Goal: Information Seeking & Learning: Learn about a topic

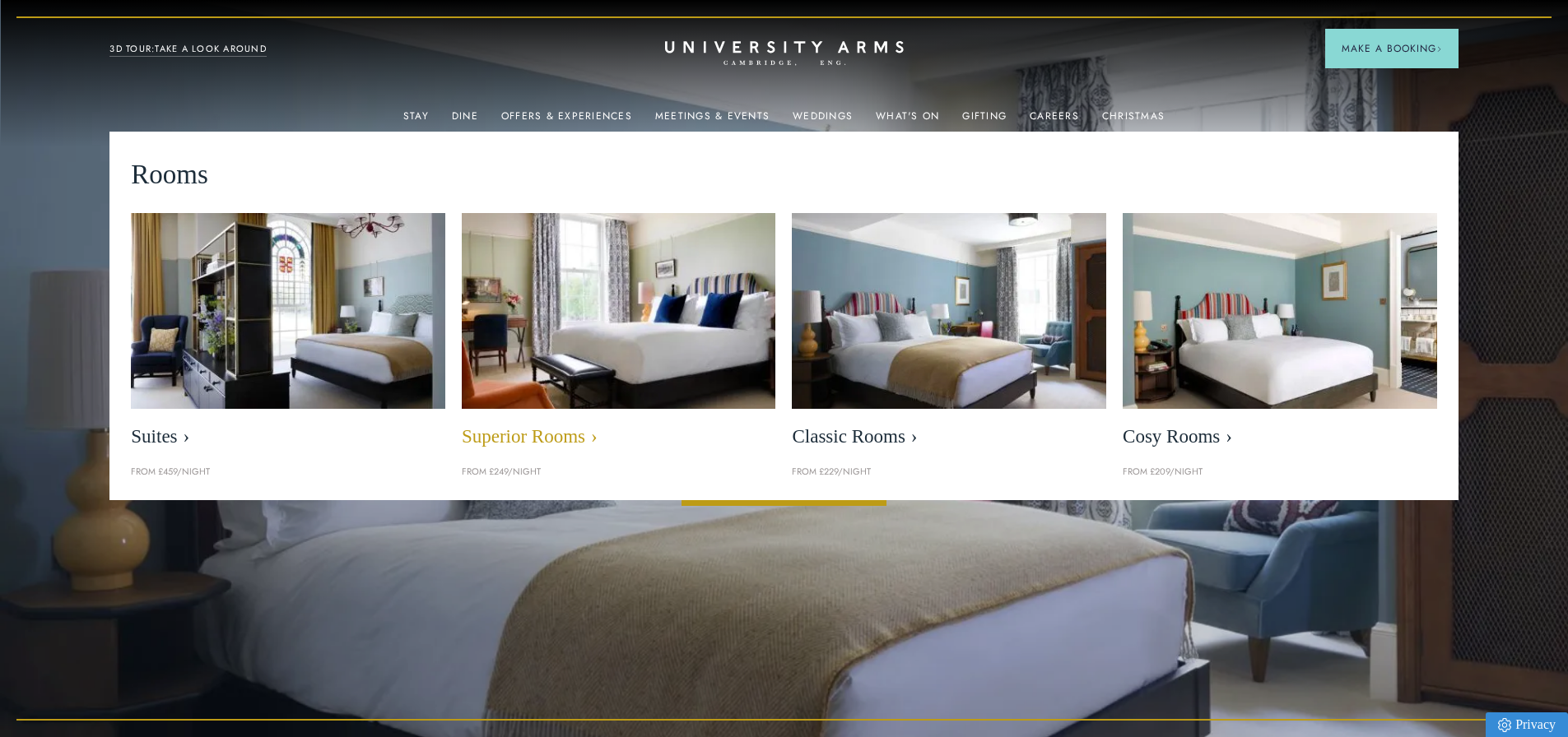
click at [575, 424] on link "Superior Rooms" at bounding box center [619, 334] width 315 height 244
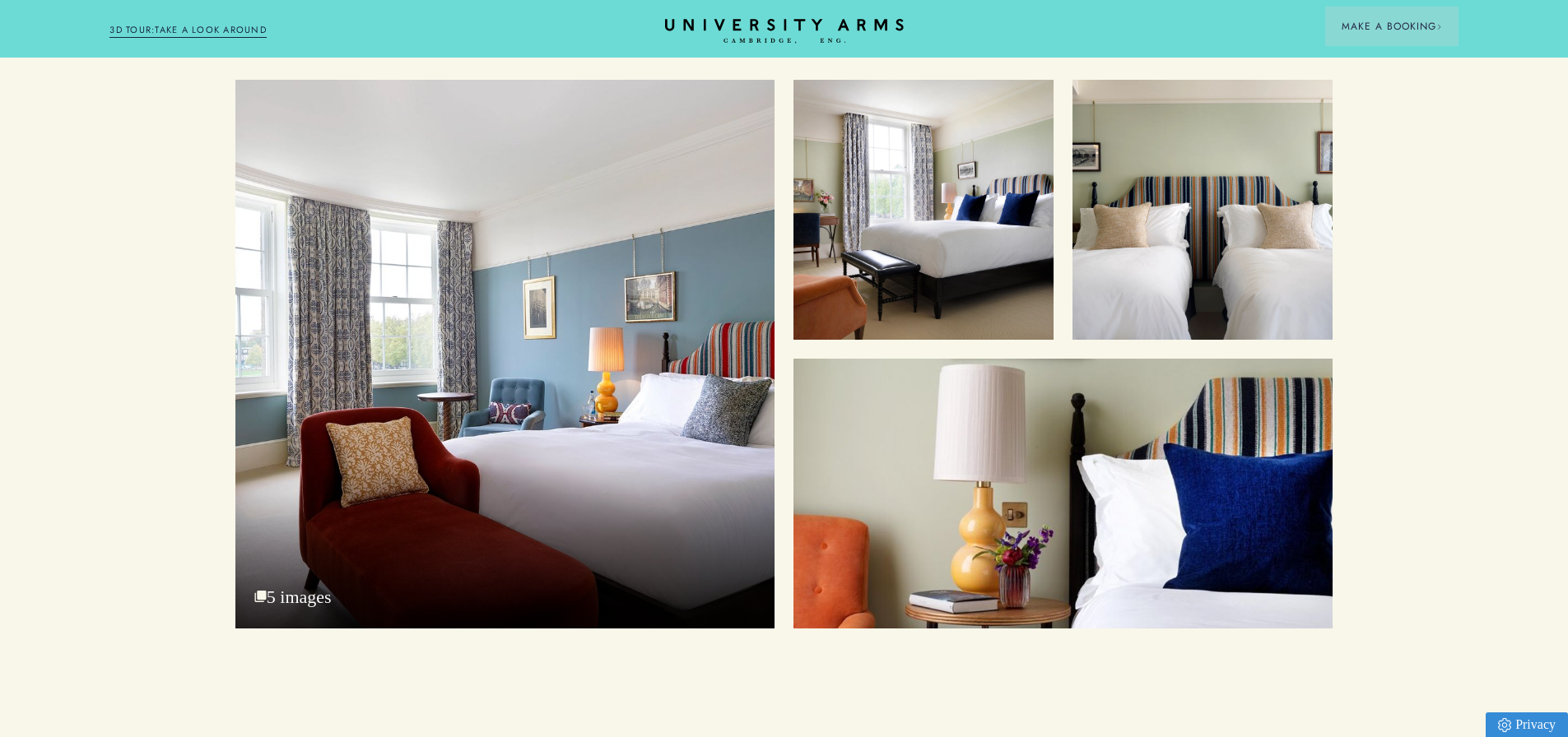
scroll to position [2139, 0]
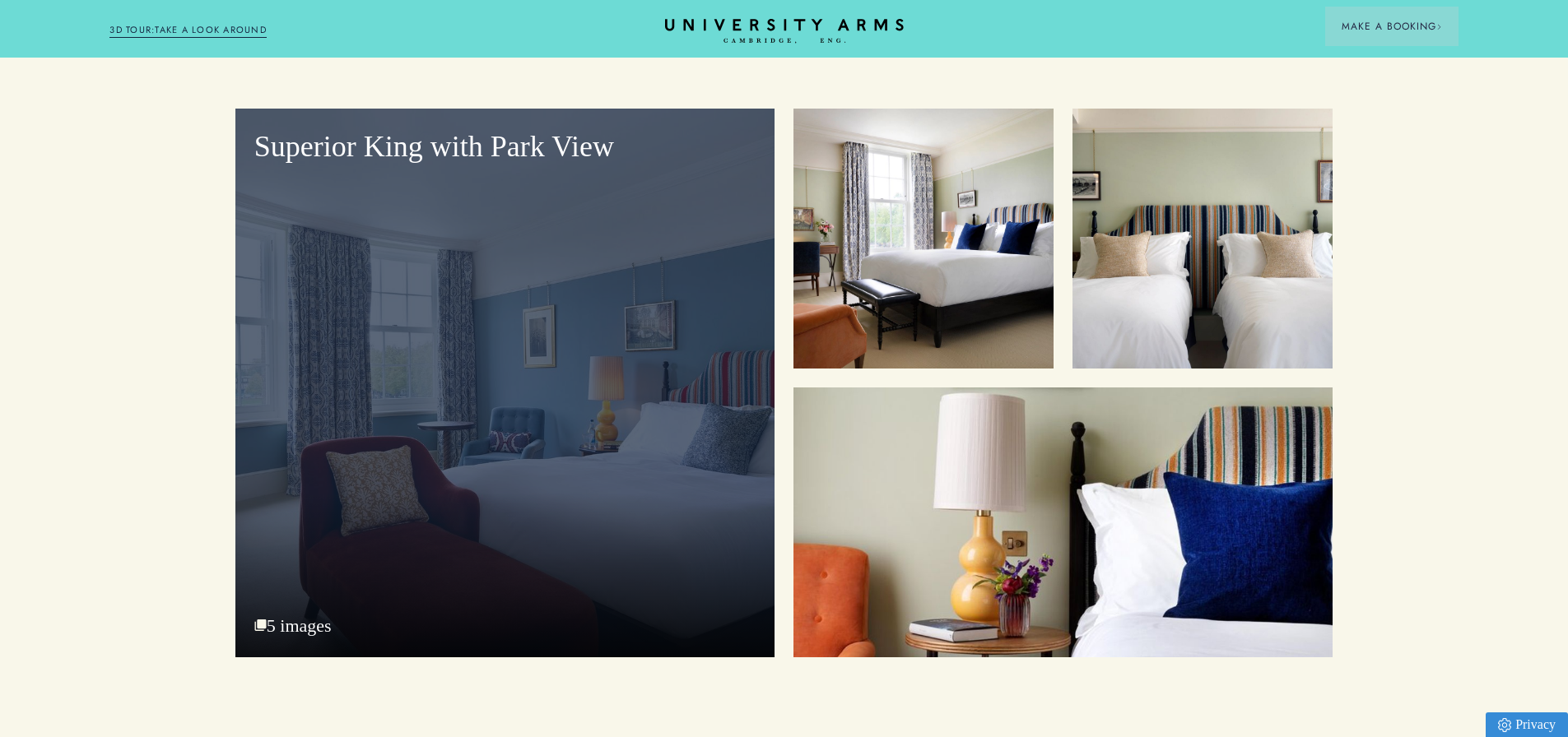
click at [411, 288] on div "Superior King with Park View" at bounding box center [505, 383] width 539 height 549
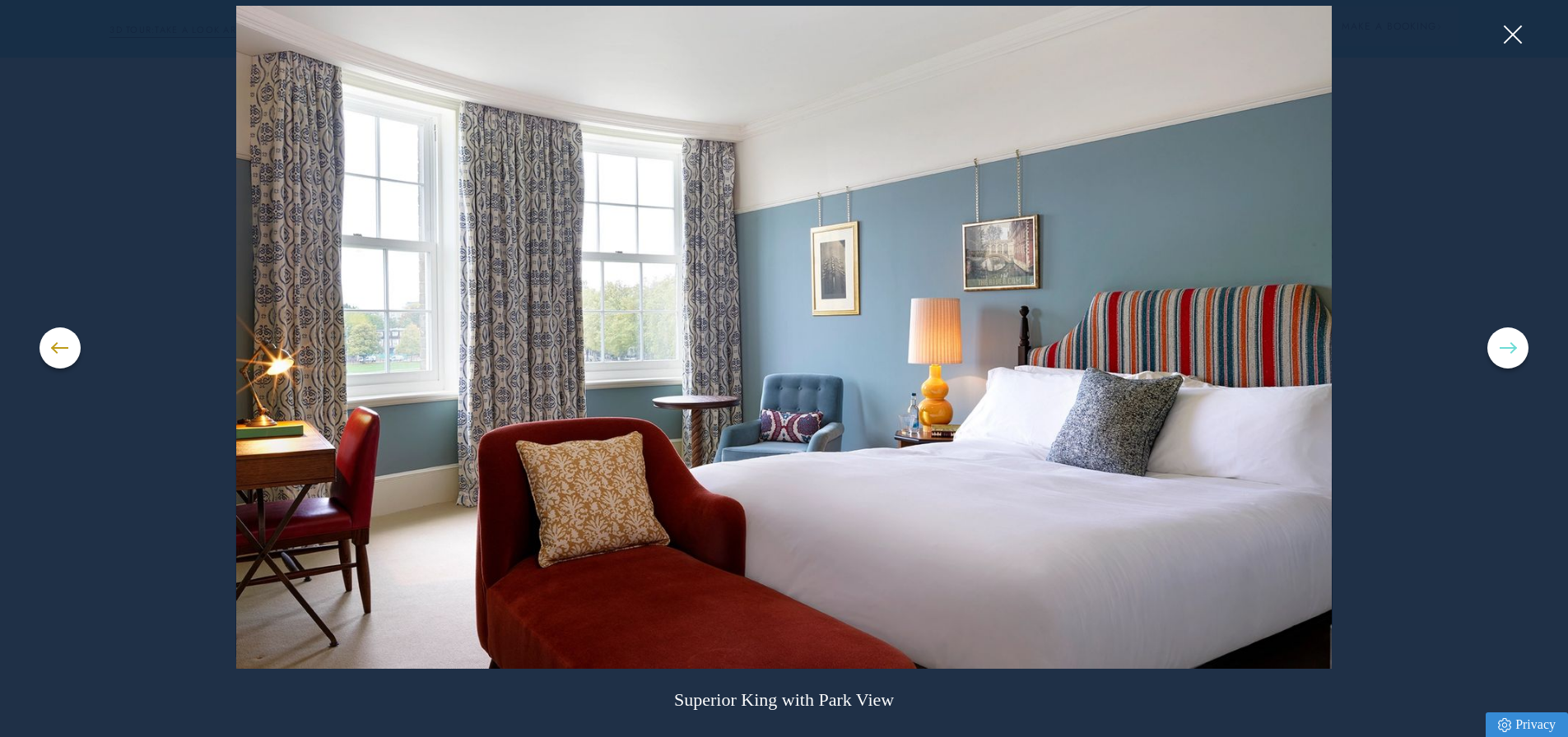
click at [1499, 343] on button at bounding box center [1508, 348] width 41 height 41
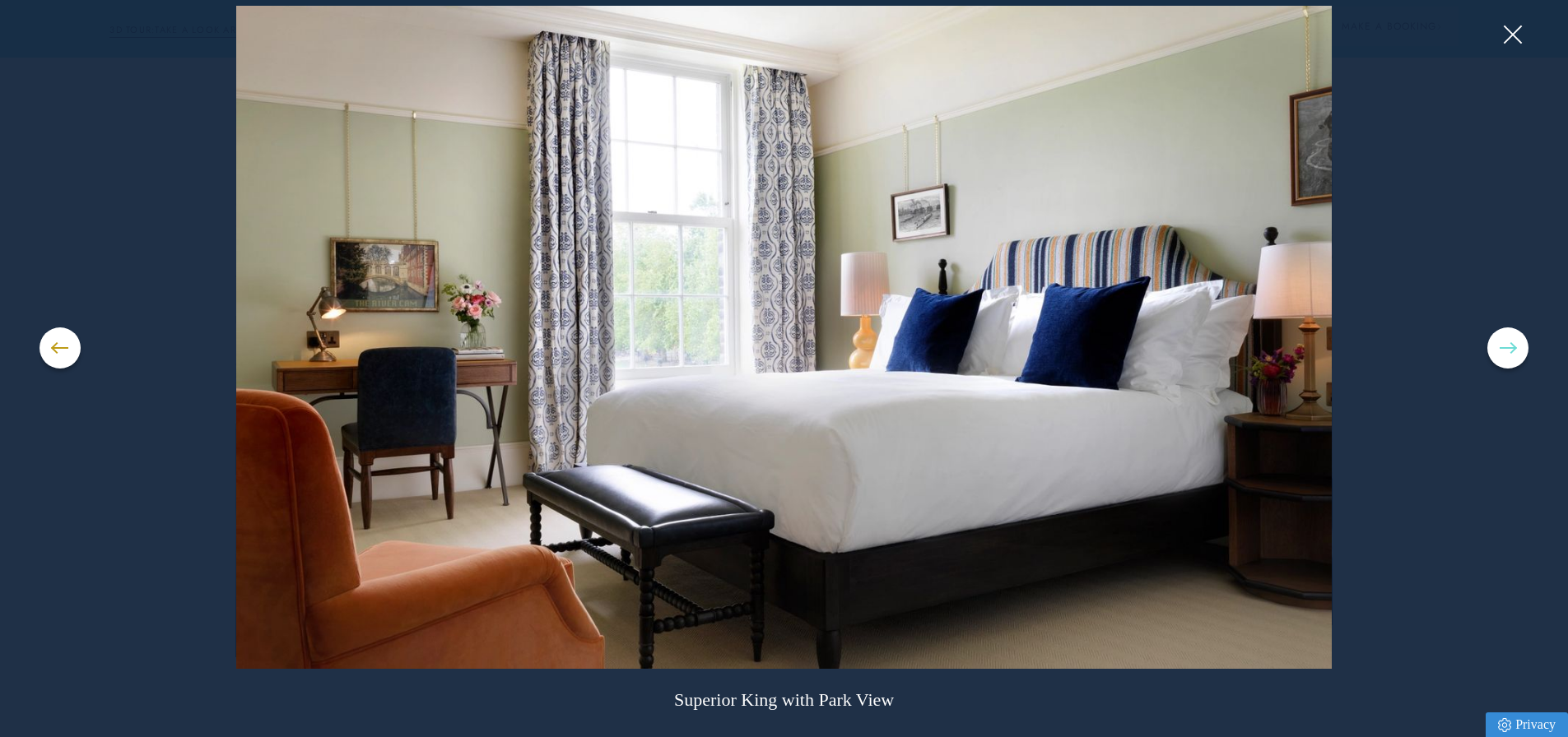
click at [1499, 343] on button at bounding box center [1508, 348] width 41 height 41
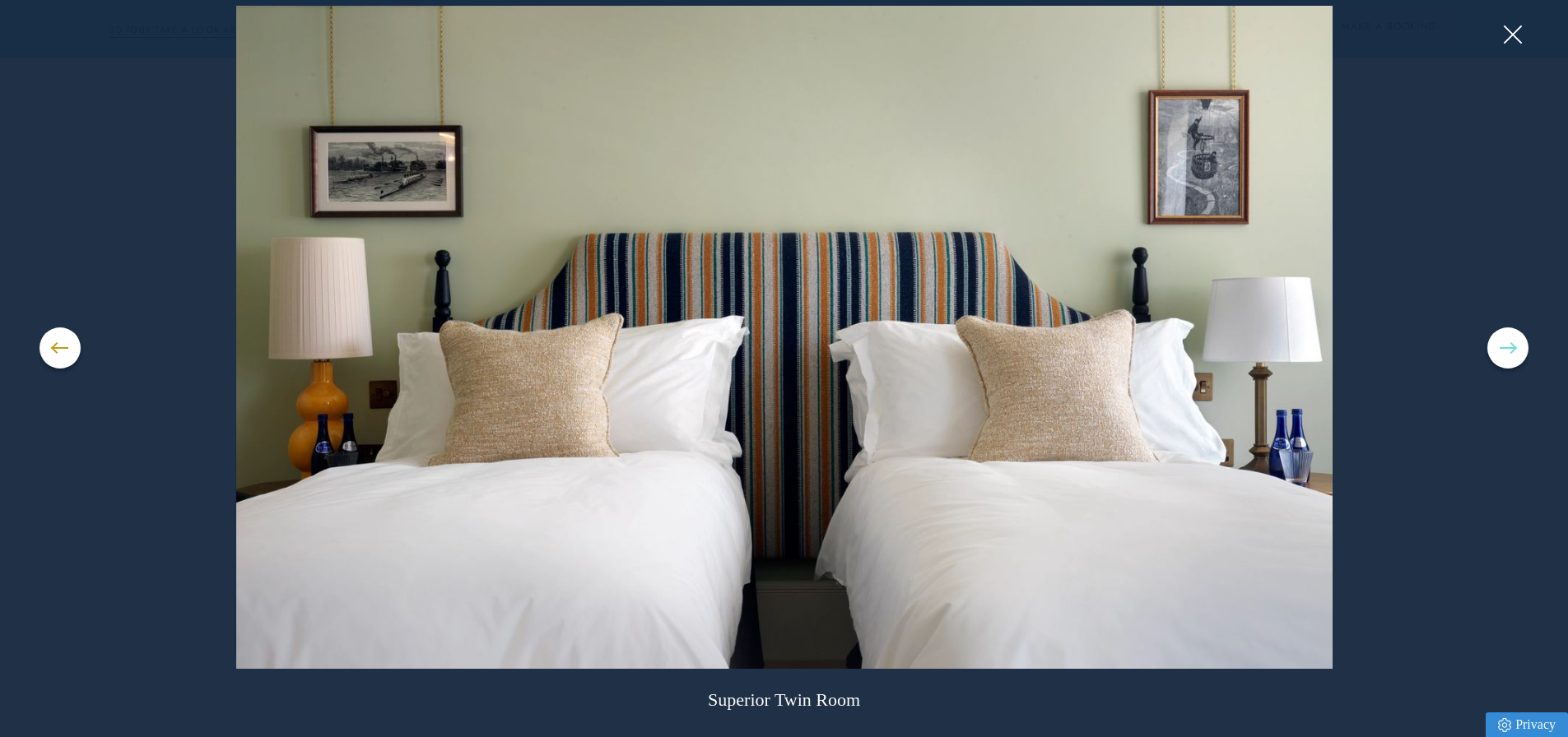
click at [1499, 343] on button at bounding box center [1508, 348] width 41 height 41
click at [1503, 348] on span at bounding box center [1507, 348] width 16 height 2
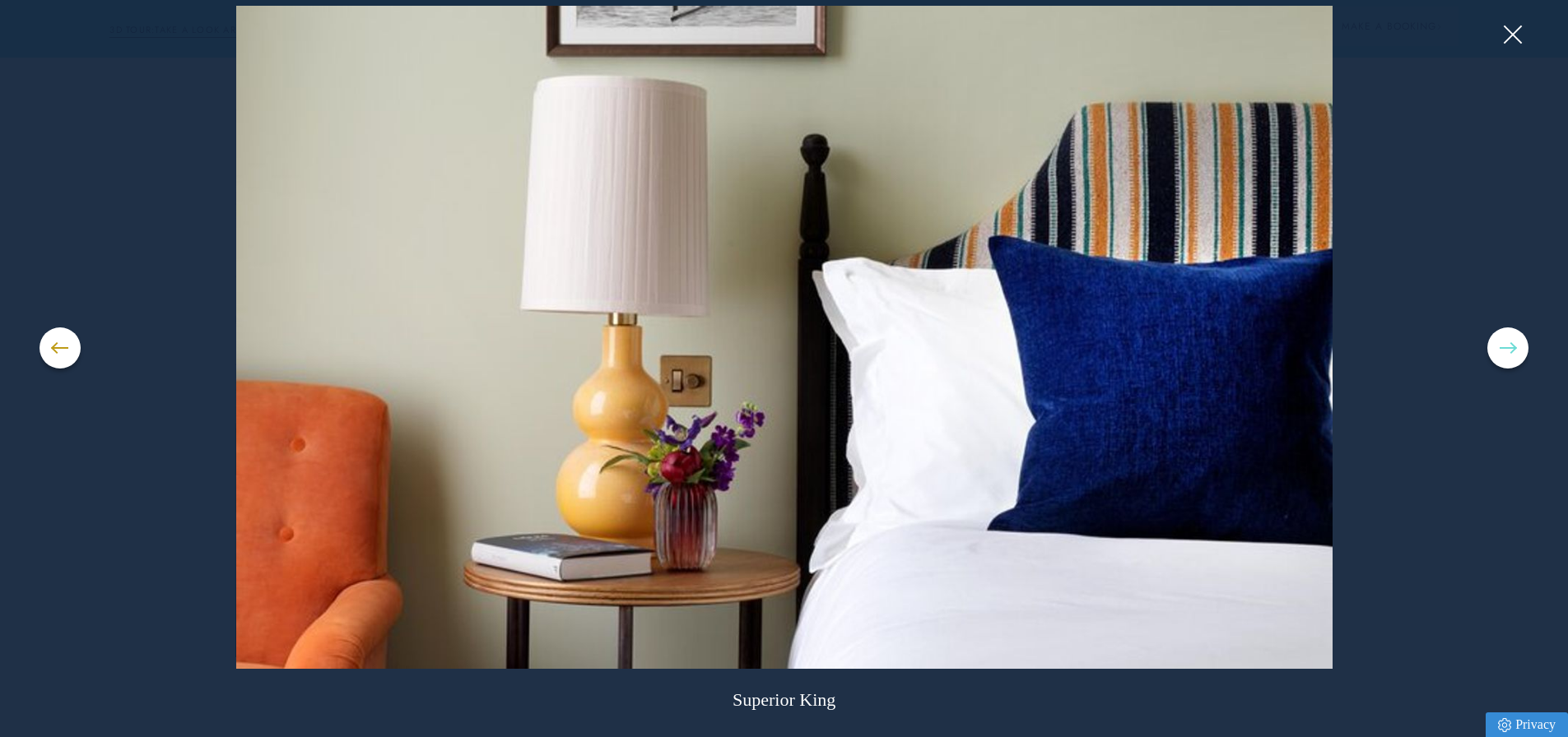
click at [1503, 345] on button at bounding box center [1508, 348] width 41 height 41
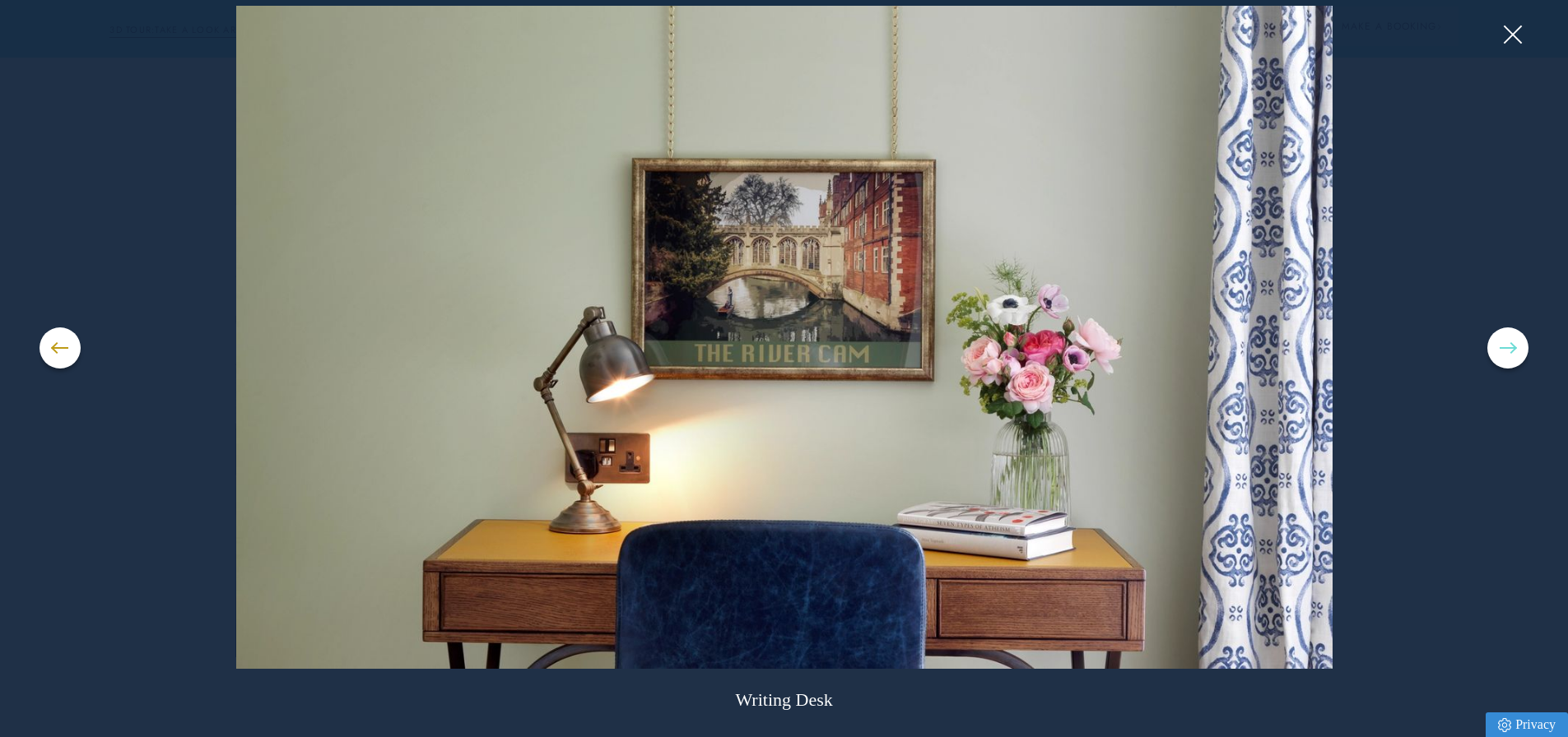
click at [1503, 345] on button at bounding box center [1508, 348] width 41 height 41
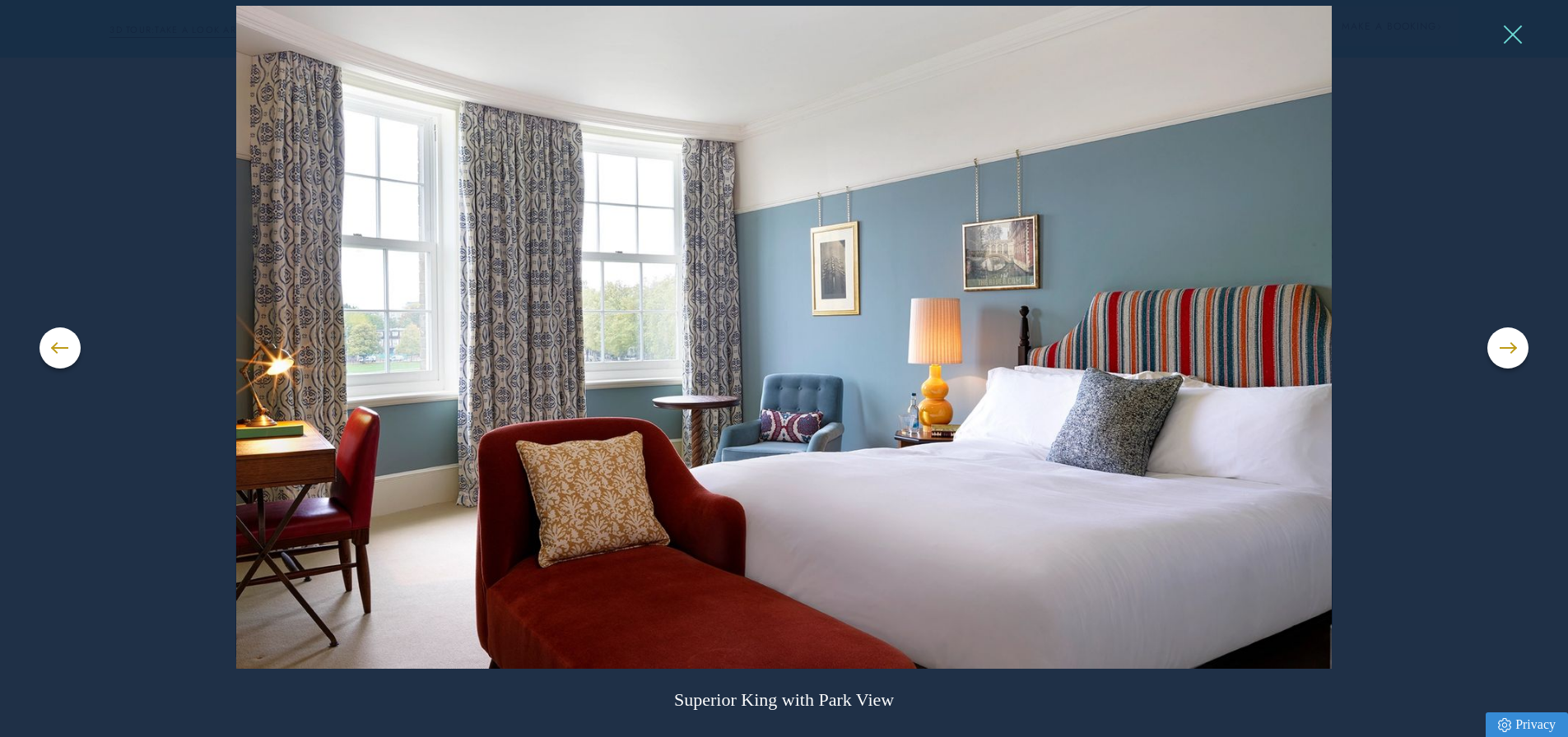
click at [1514, 31] on button at bounding box center [1512, 34] width 25 height 25
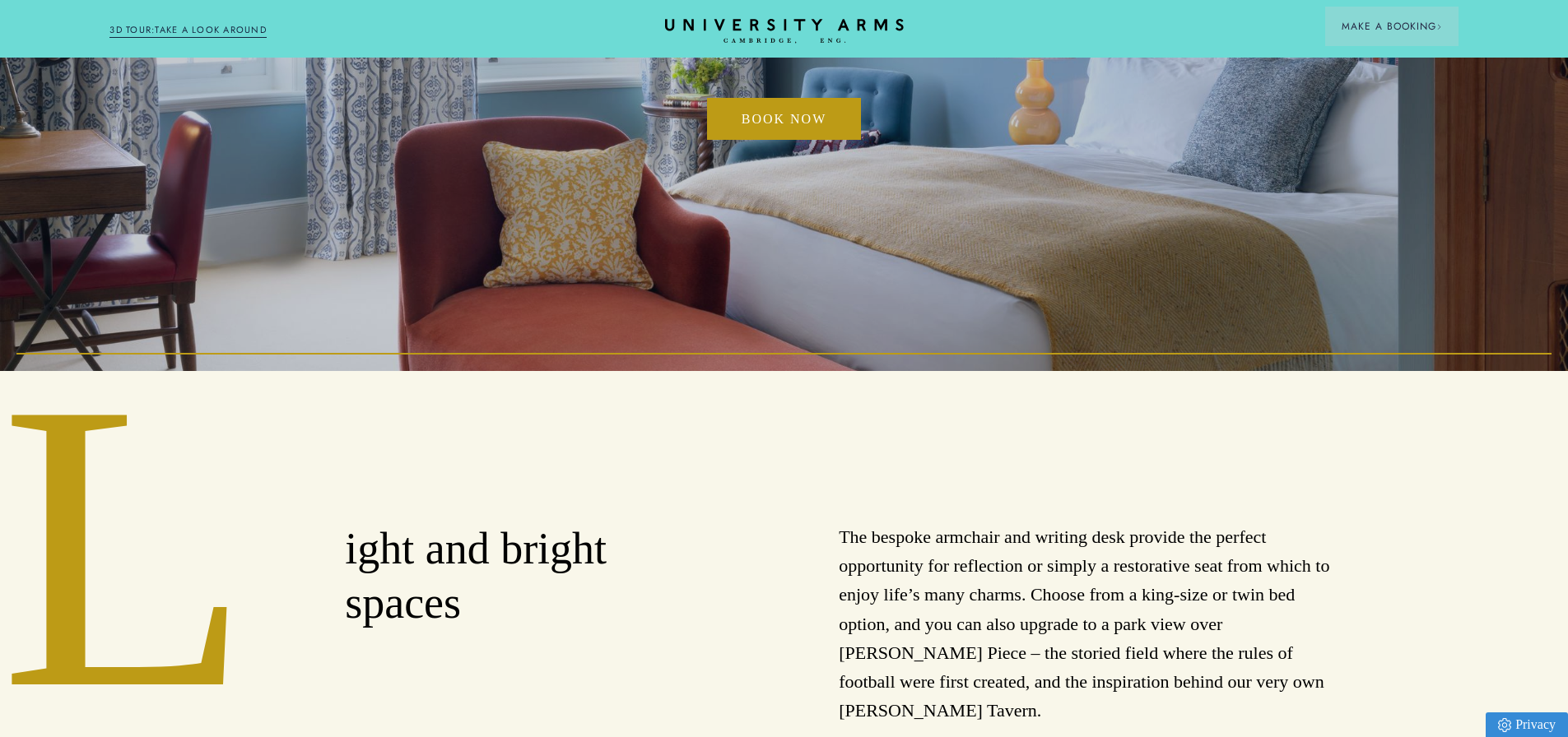
scroll to position [0, 0]
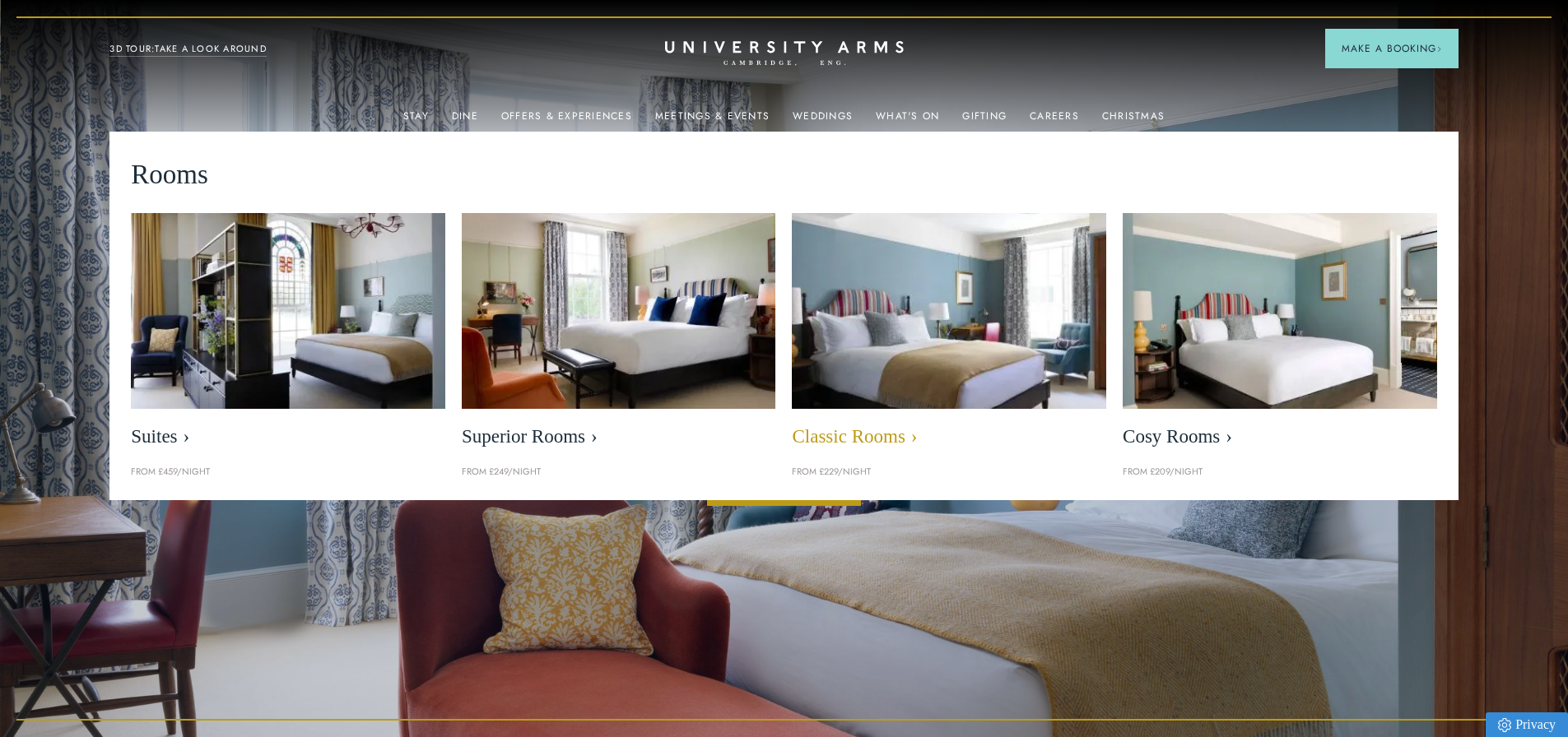
click at [860, 431] on span "Classic Rooms" at bounding box center [950, 437] width 315 height 23
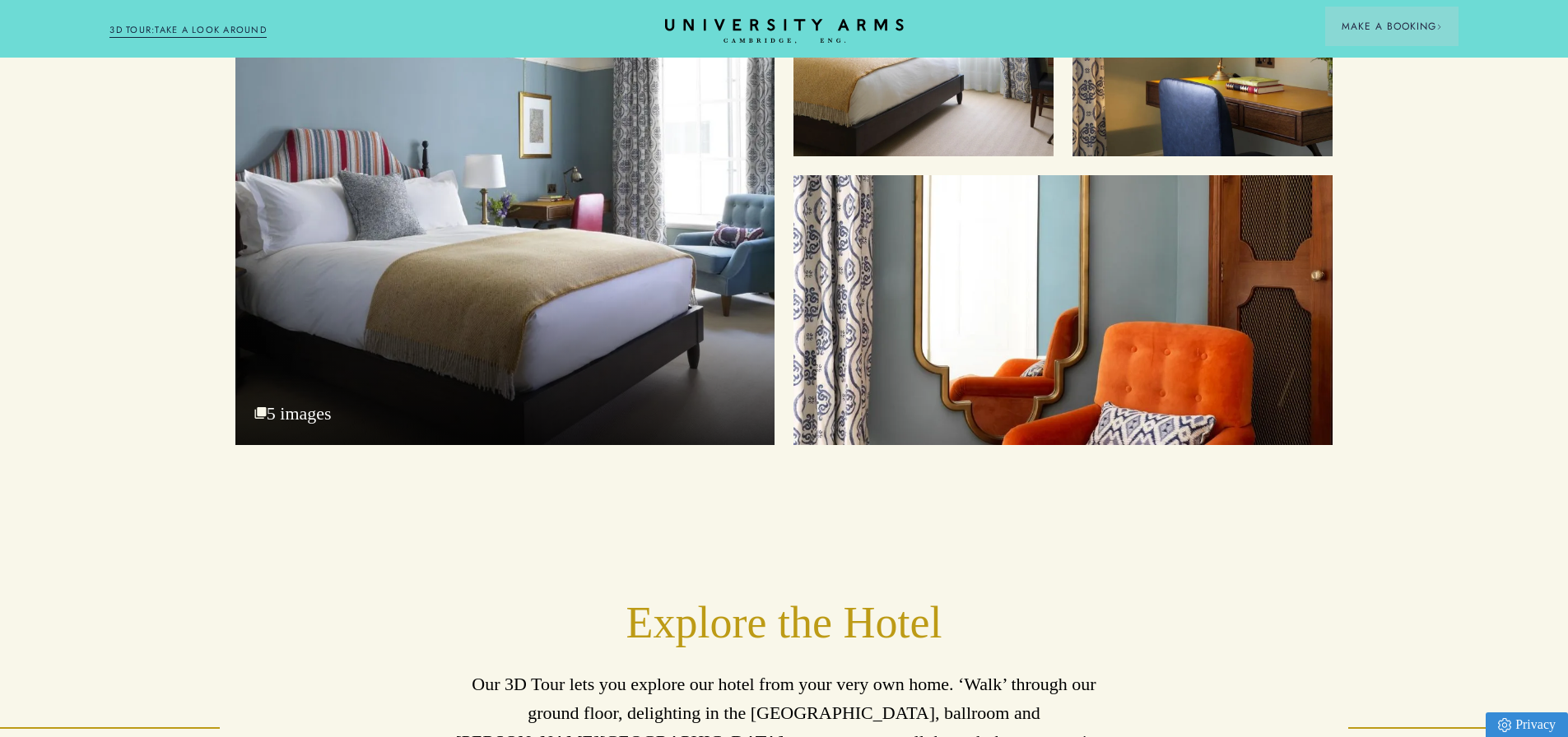
scroll to position [2303, 0]
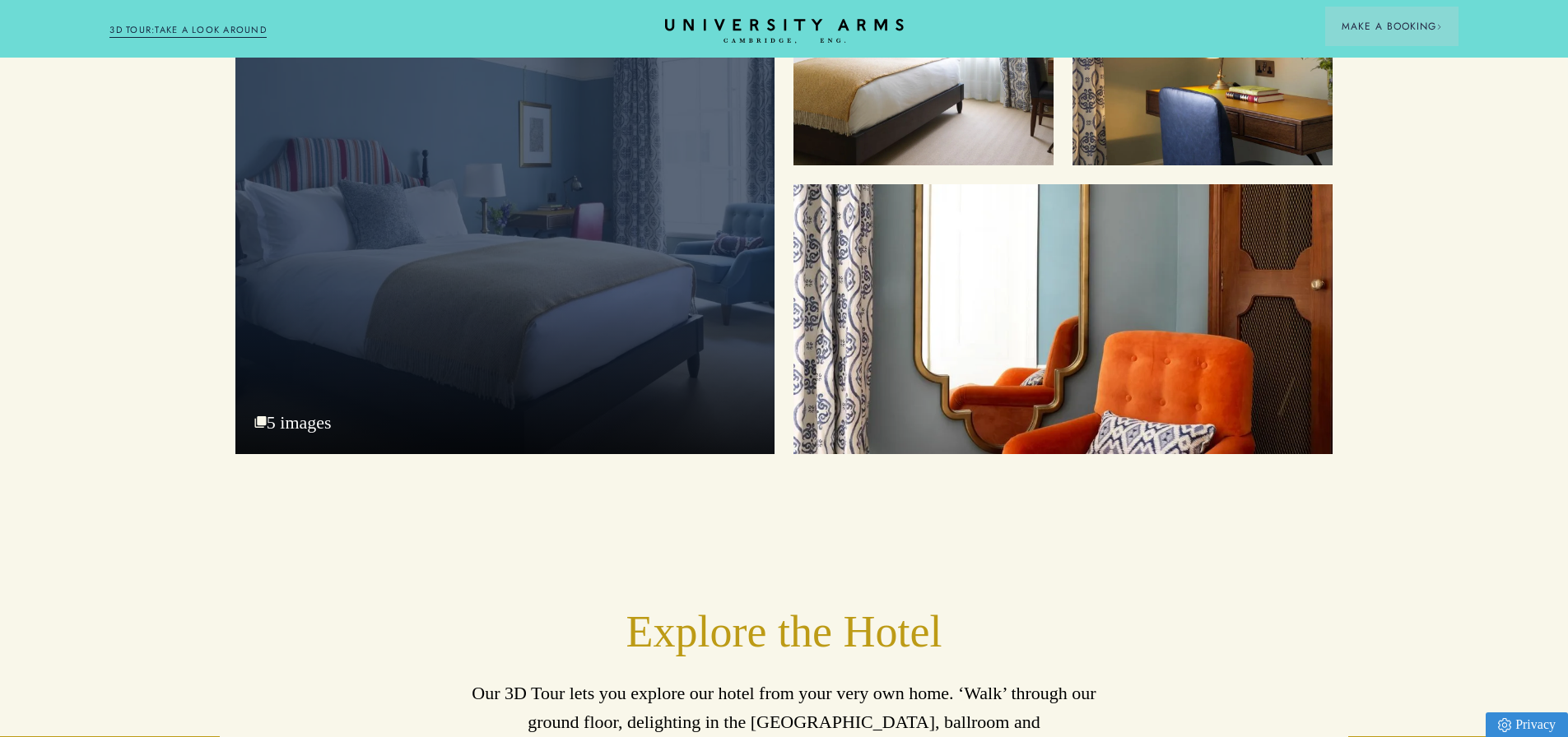
click at [541, 273] on div "Bedroom" at bounding box center [505, 180] width 539 height 549
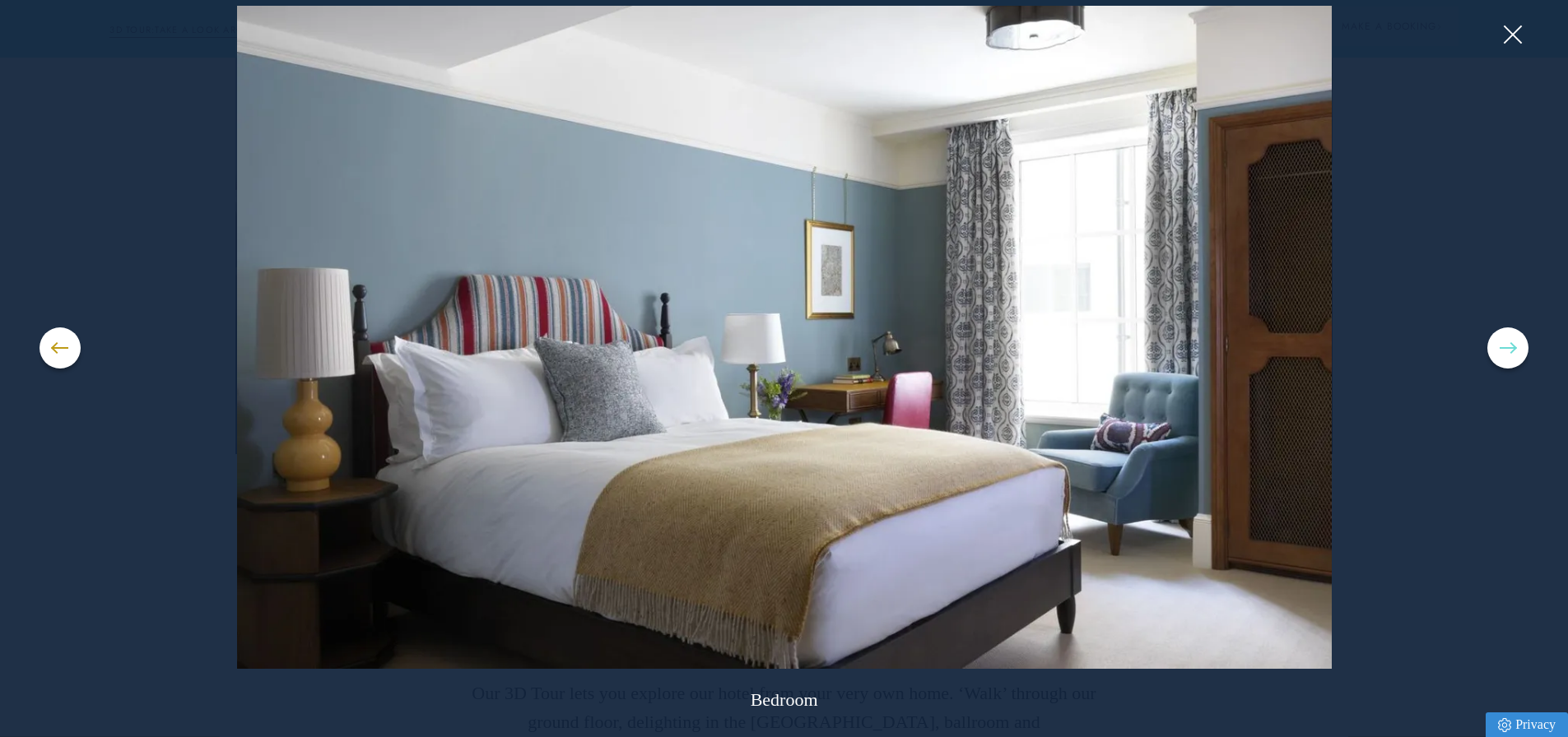
click at [1512, 335] on button at bounding box center [1508, 348] width 41 height 41
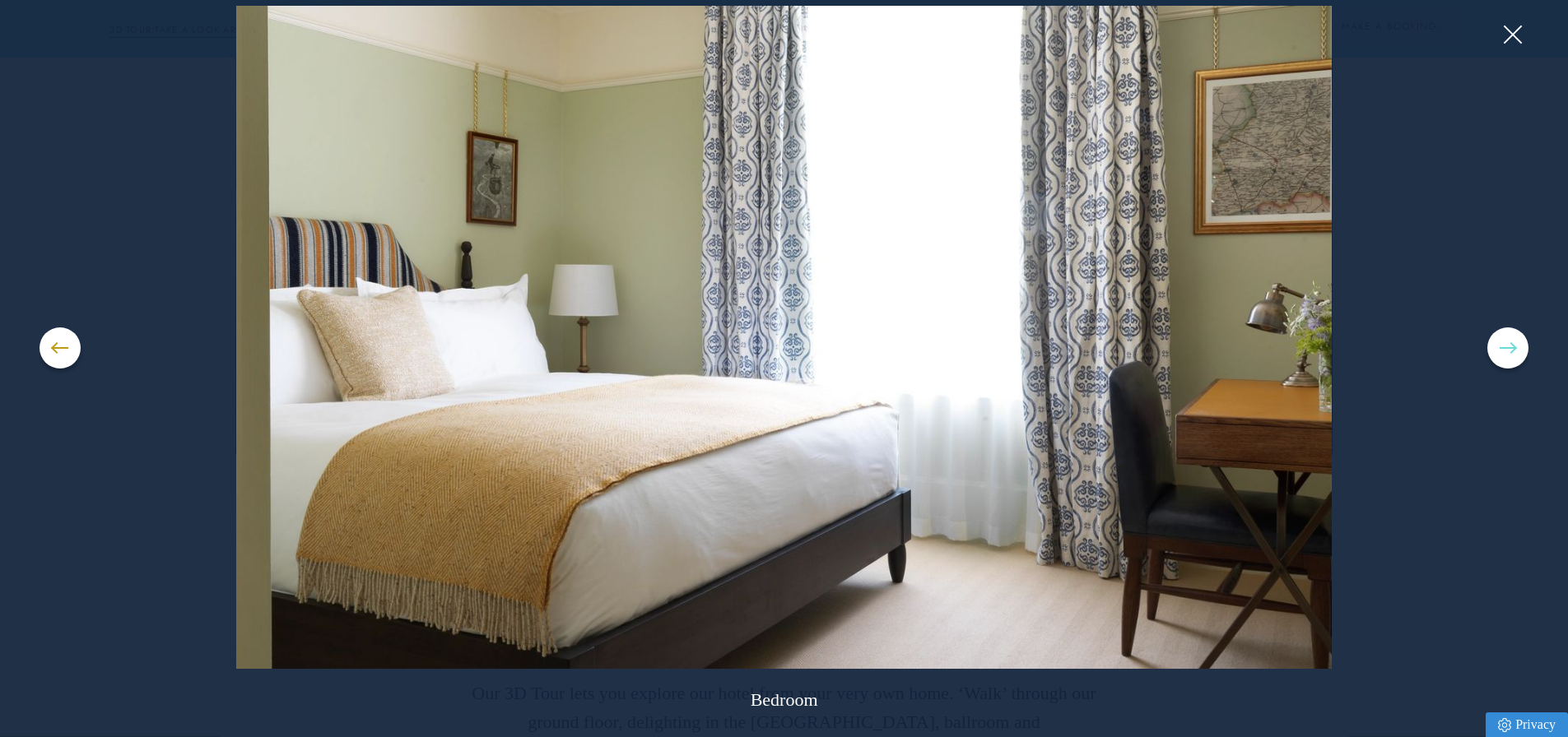
click at [1512, 335] on button at bounding box center [1508, 348] width 41 height 41
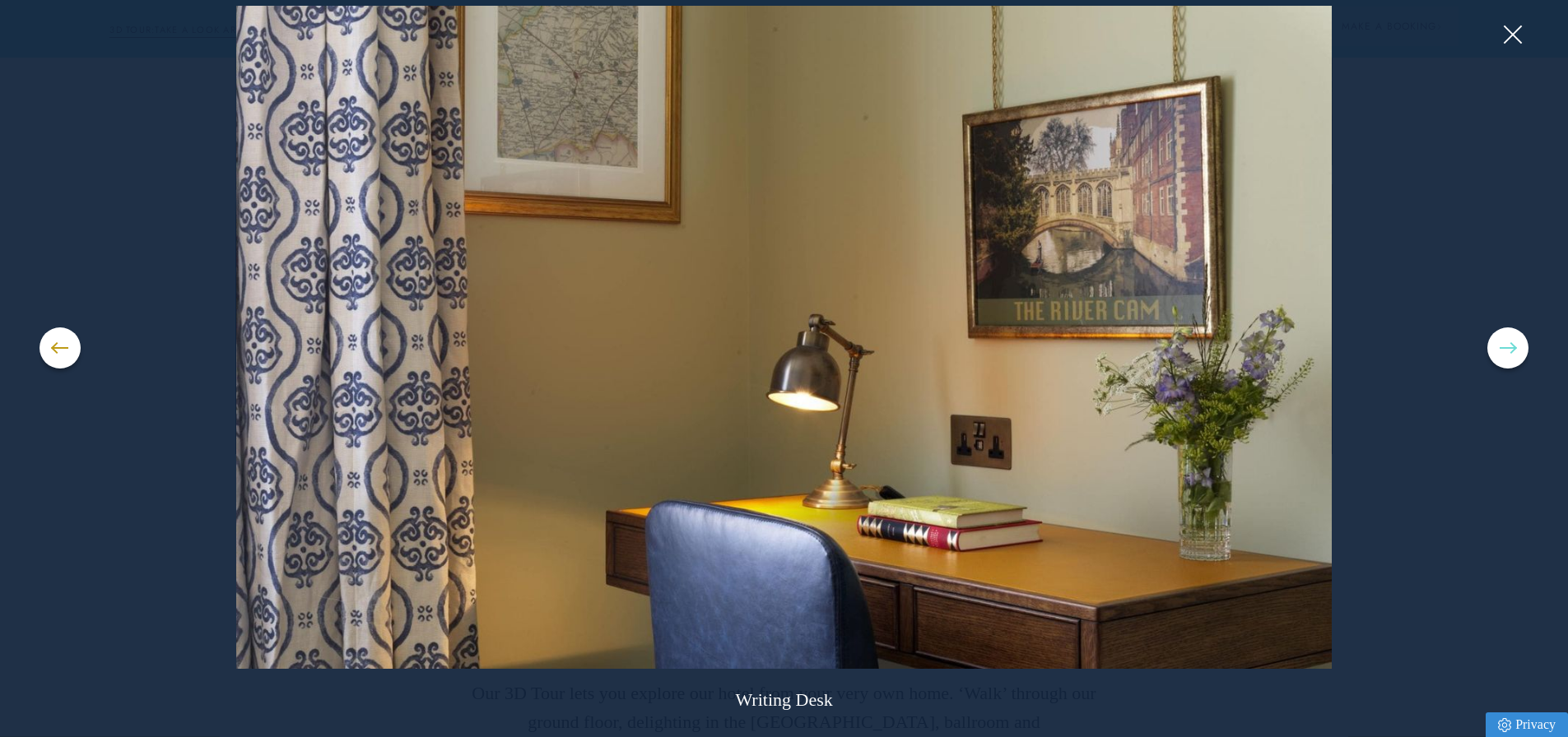
click at [1512, 335] on button at bounding box center [1508, 348] width 41 height 41
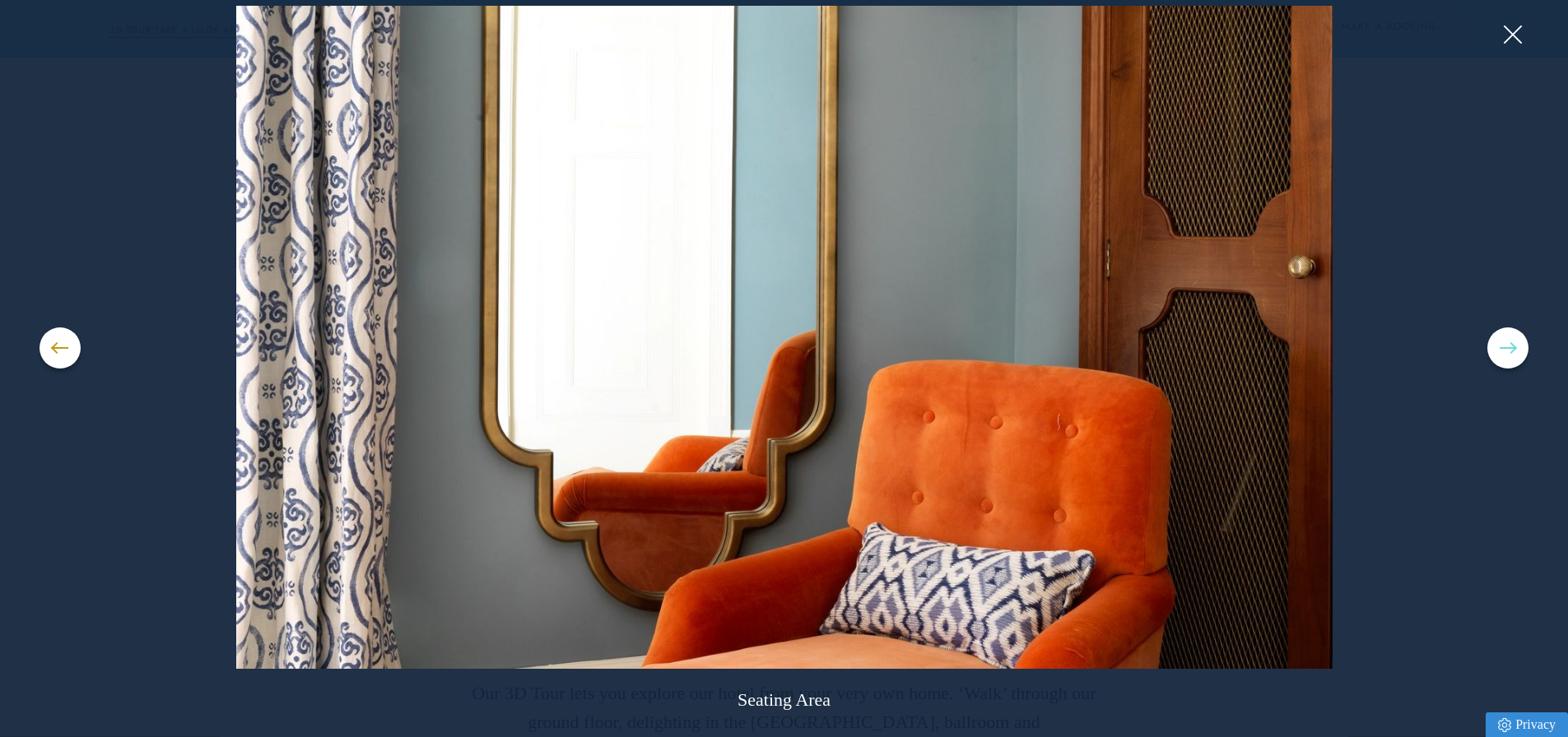
click at [1512, 335] on button at bounding box center [1508, 348] width 41 height 41
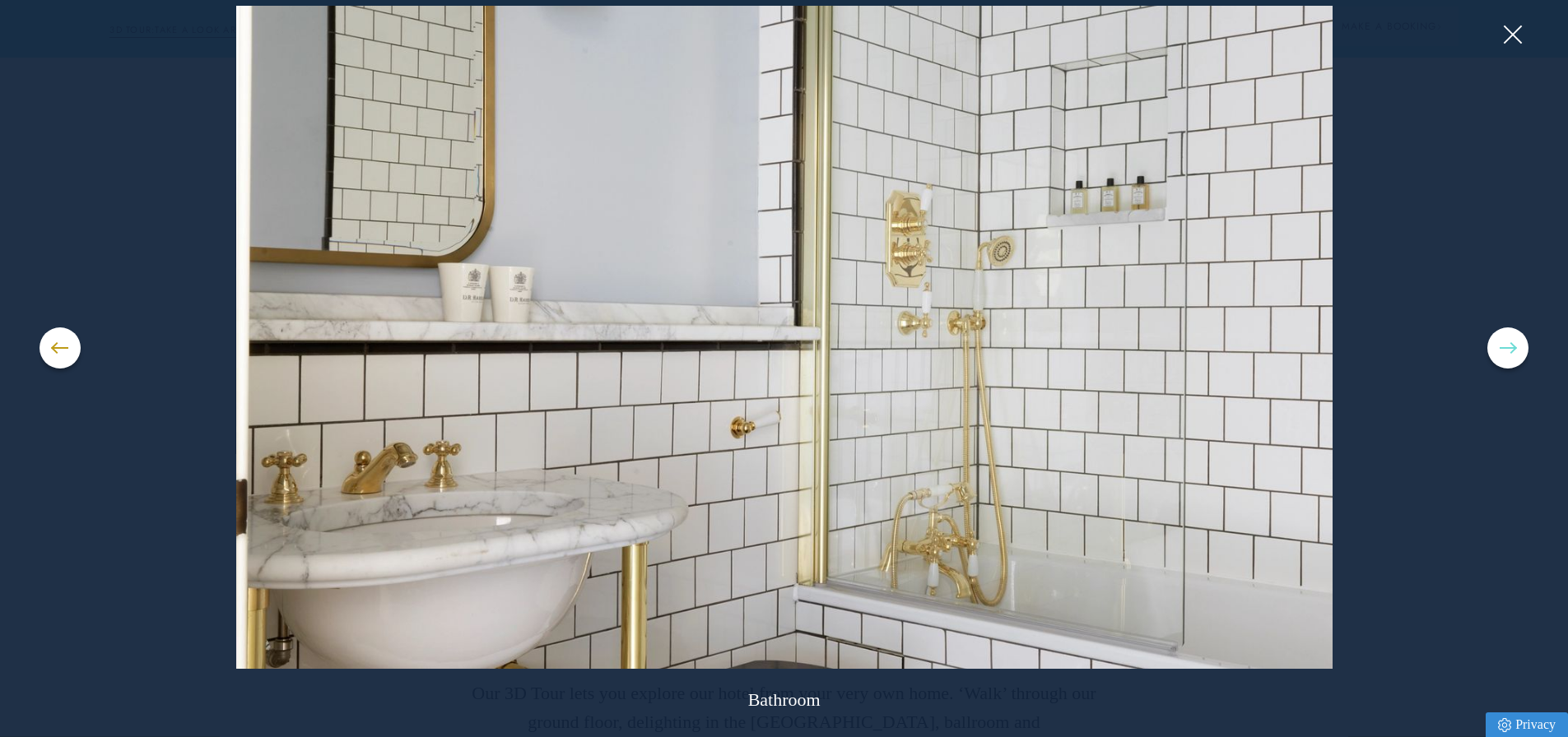
click at [1512, 335] on button at bounding box center [1508, 348] width 41 height 41
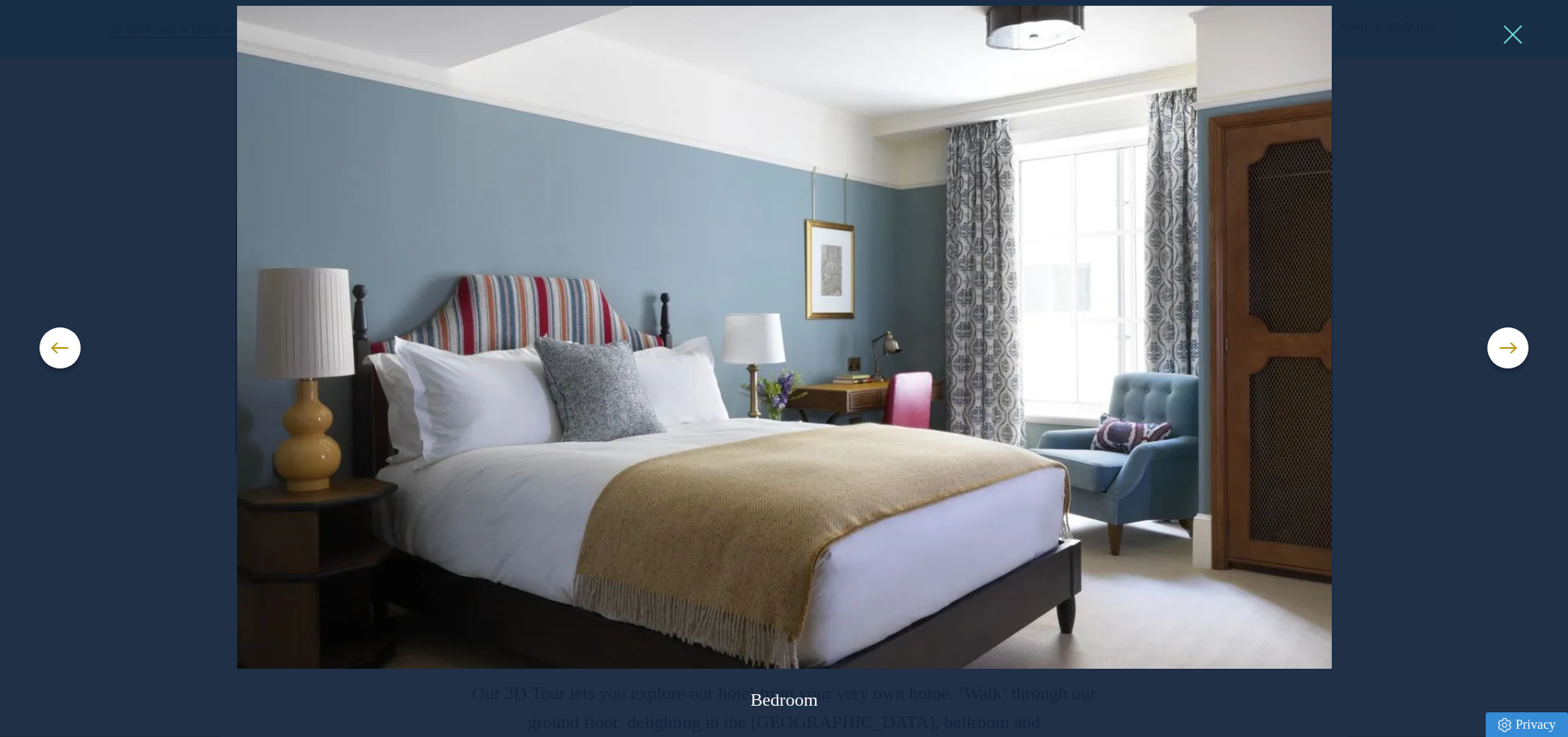
click at [1512, 38] on button at bounding box center [1512, 34] width 25 height 25
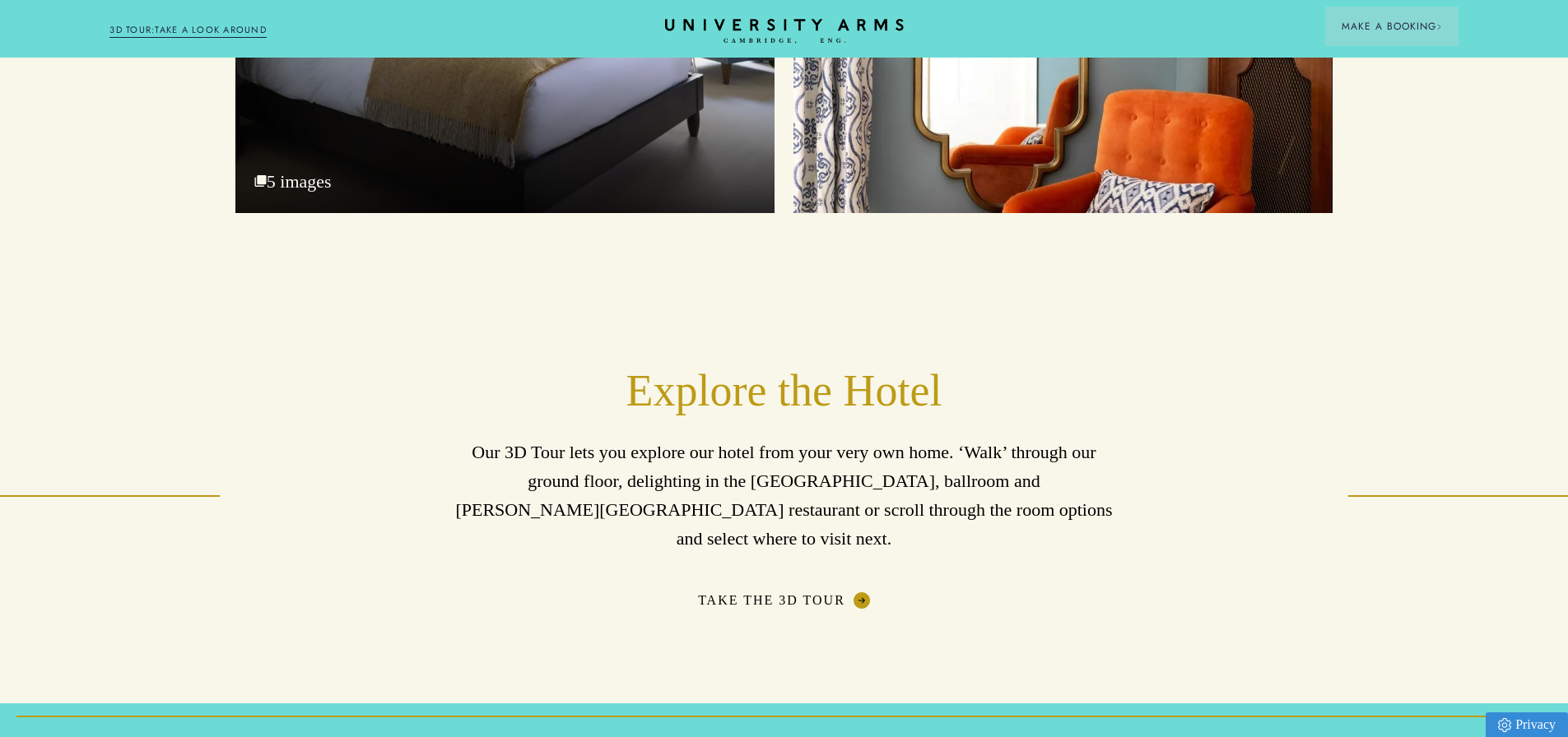
scroll to position [2550, 0]
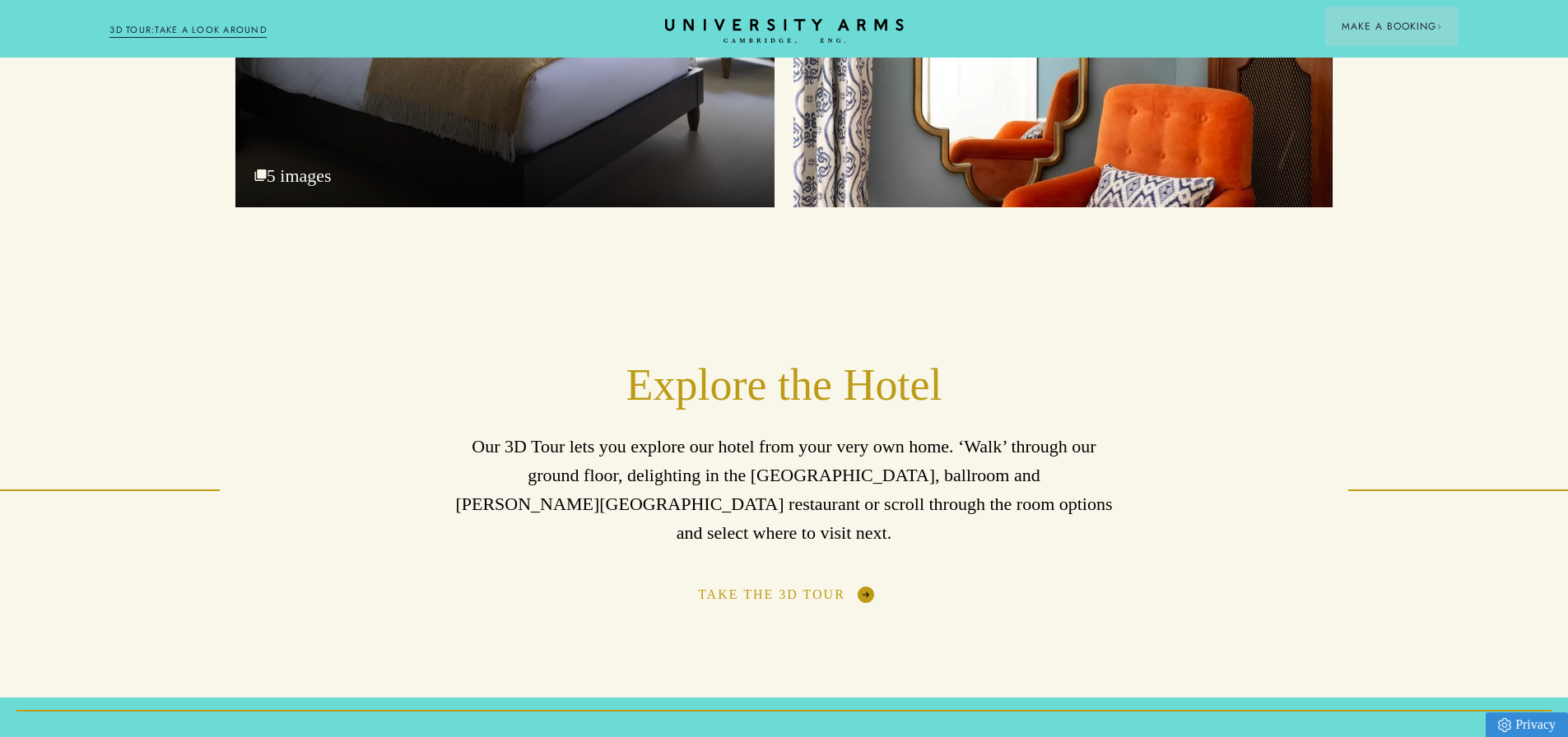
click at [807, 587] on link "Take The 3D Tour" at bounding box center [784, 594] width 172 height 16
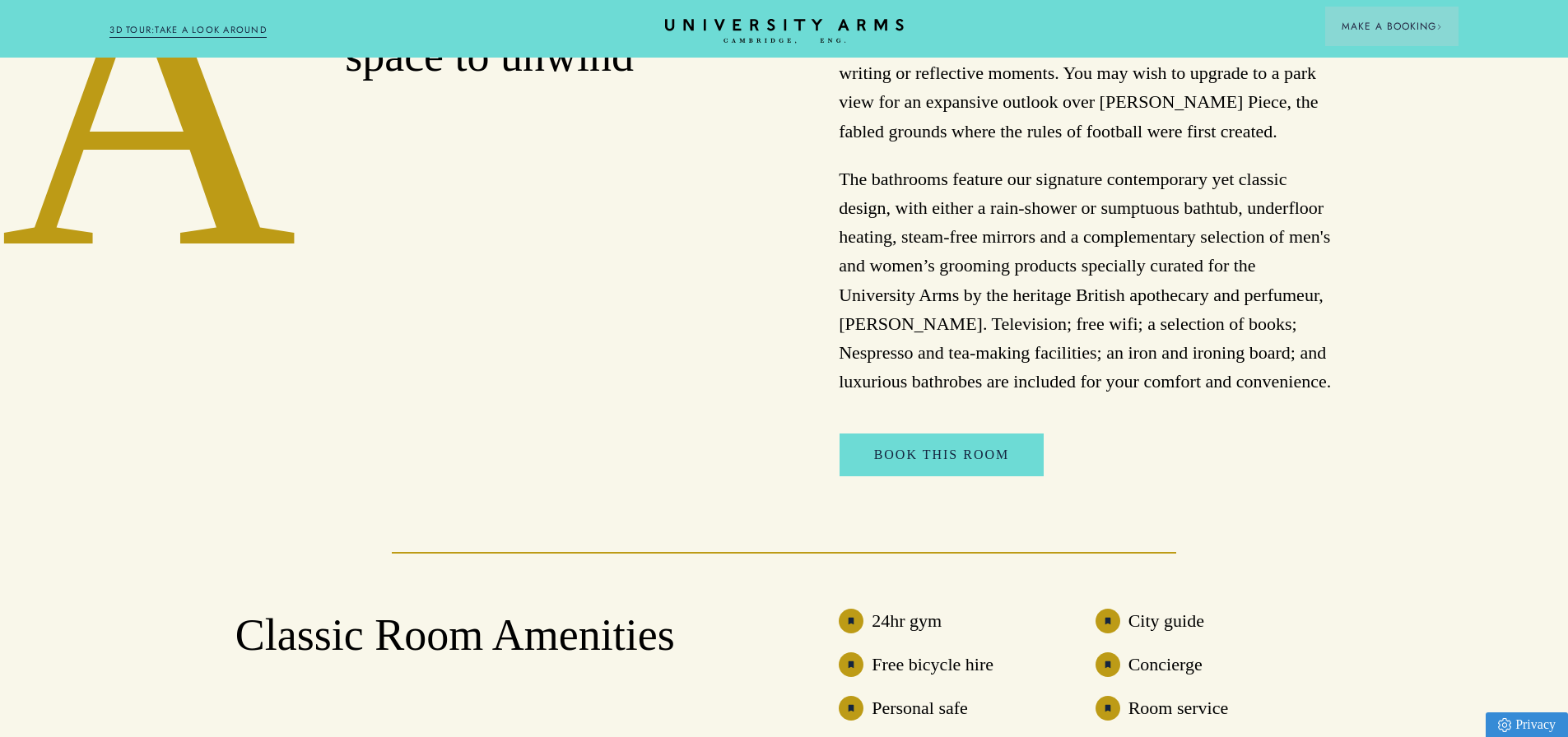
scroll to position [0, 0]
